Goal: Task Accomplishment & Management: Manage account settings

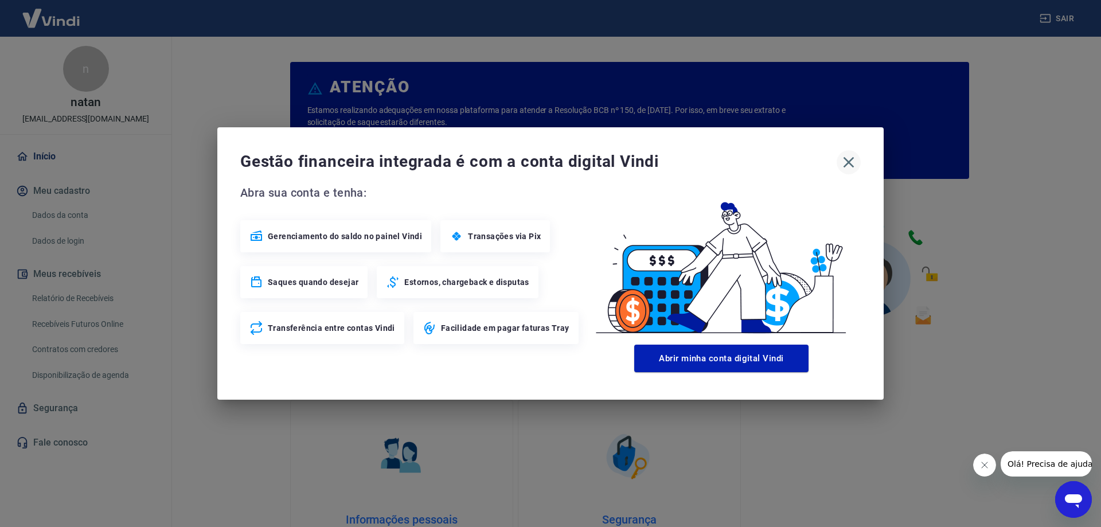
click at [852, 163] on icon "button" at bounding box center [849, 162] width 18 height 18
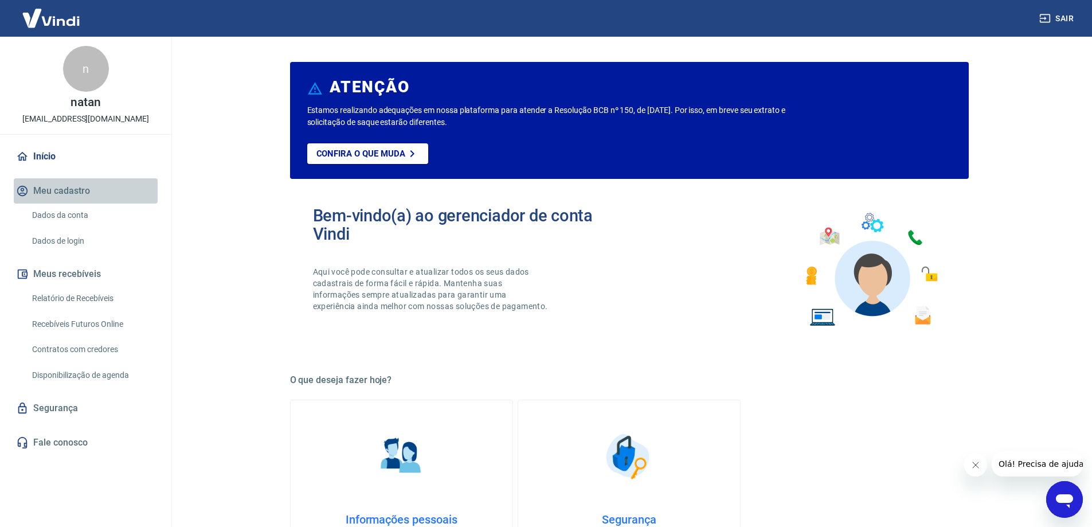
click at [40, 193] on button "Meu cadastro" at bounding box center [86, 190] width 144 height 25
click at [56, 274] on button "Meus recebíveis" at bounding box center [86, 273] width 144 height 25
click at [60, 289] on link "Relatório de Recebíveis" at bounding box center [93, 299] width 130 height 24
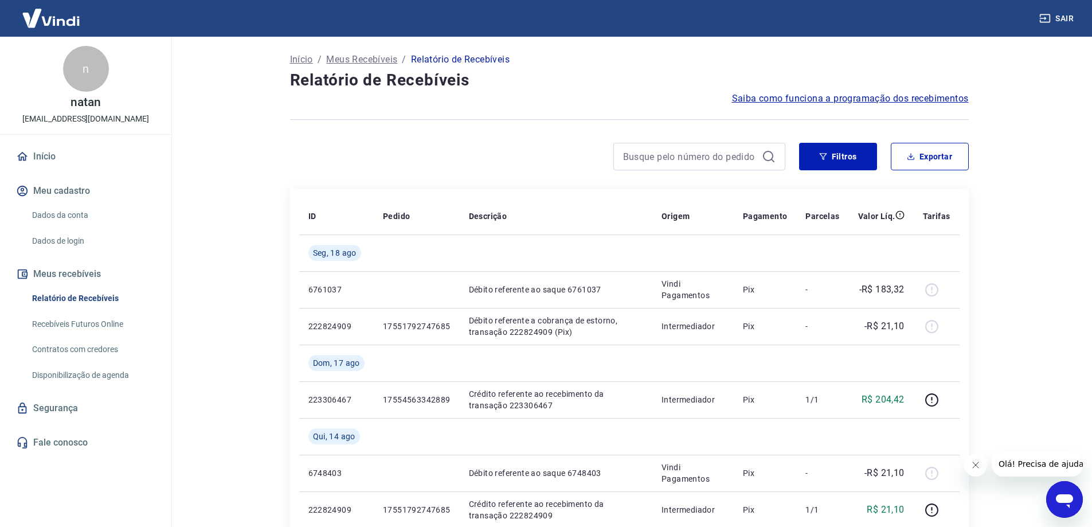
click at [94, 317] on link "Recebíveis Futuros Online" at bounding box center [93, 325] width 130 height 24
click at [95, 322] on link "Recebíveis Futuros Online" at bounding box center [93, 325] width 130 height 24
